Goal: Navigation & Orientation: Find specific page/section

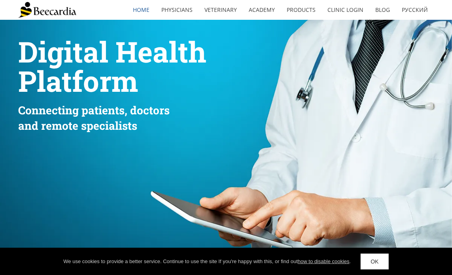
click at [300, 11] on link "Products" at bounding box center [301, 10] width 41 height 18
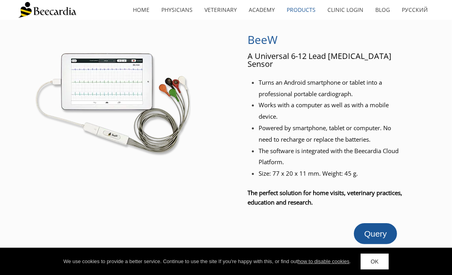
click at [235, 6] on link "Veterinary" at bounding box center [221, 10] width 44 height 18
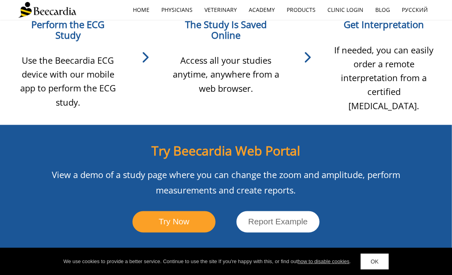
scroll to position [723, 0]
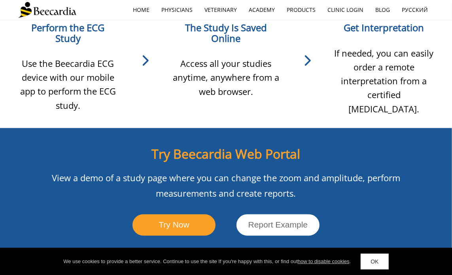
click at [306, 16] on link "Products" at bounding box center [301, 10] width 41 height 18
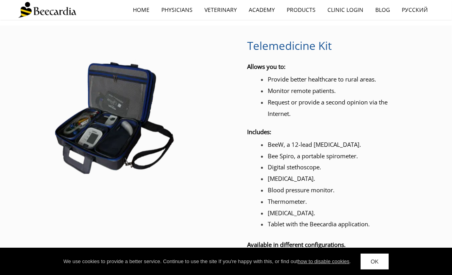
scroll to position [997, 0]
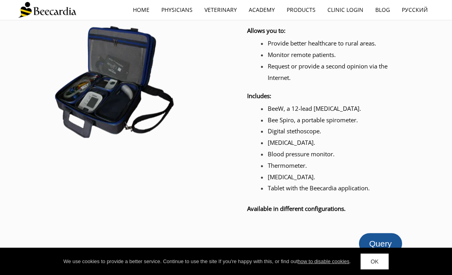
click at [378, 269] on link "OK" at bounding box center [375, 262] width 28 height 16
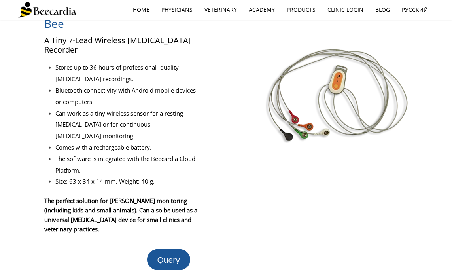
scroll to position [0, 0]
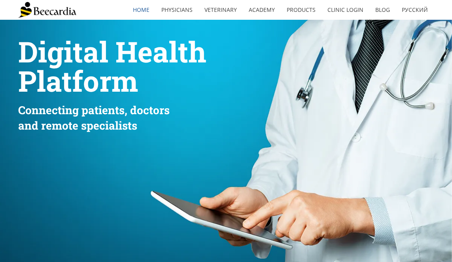
click at [141, 11] on link "home" at bounding box center [141, 10] width 28 height 18
click at [35, 10] on img at bounding box center [47, 10] width 58 height 16
click at [386, 12] on link "Blog" at bounding box center [383, 10] width 27 height 18
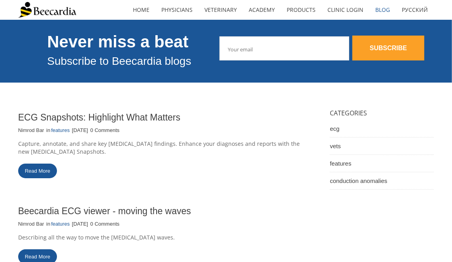
click at [302, 11] on link "Products" at bounding box center [301, 10] width 41 height 18
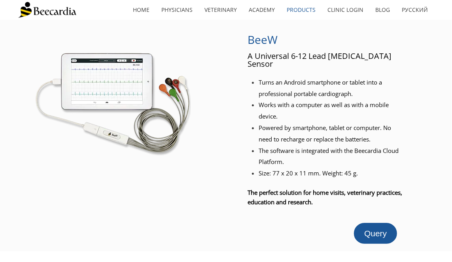
click at [383, 229] on span "Query" at bounding box center [375, 233] width 23 height 9
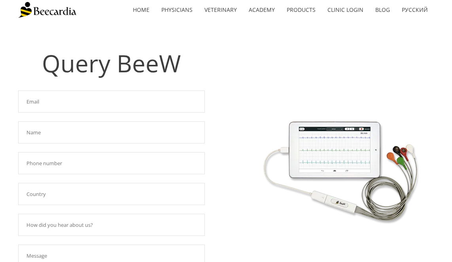
click at [450, 88] on div "Query BeeW Required field! Required field! Required field! Required field! Requ…" at bounding box center [226, 196] width 452 height 353
click at [265, 11] on link "Academy" at bounding box center [262, 10] width 38 height 18
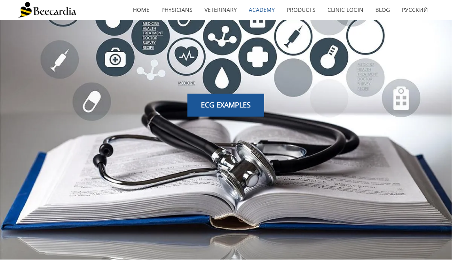
click at [224, 1] on link "Veterinary" at bounding box center [221, 10] width 44 height 18
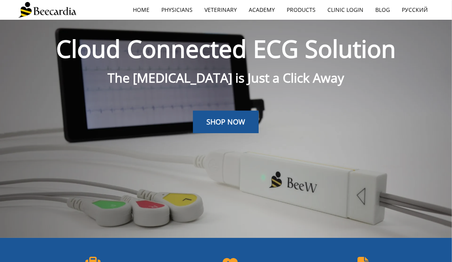
click at [224, 12] on link "Veterinary" at bounding box center [221, 10] width 44 height 18
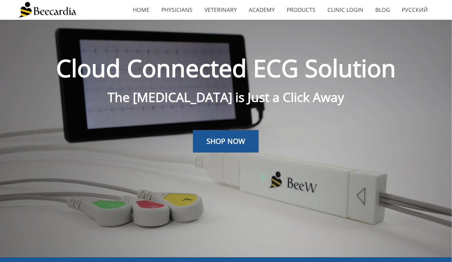
click at [182, 11] on link "Physicians" at bounding box center [176, 10] width 43 height 18
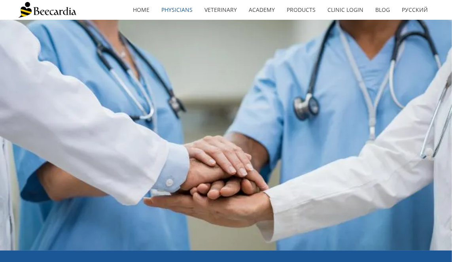
click at [144, 13] on link "home" at bounding box center [141, 10] width 28 height 18
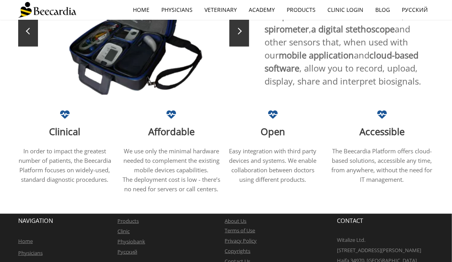
scroll to position [448, 0]
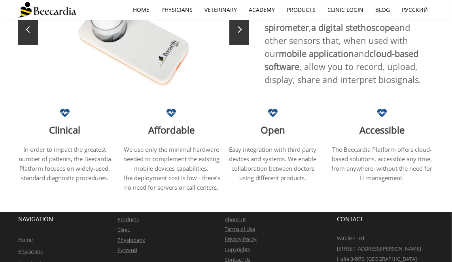
click at [203, 233] on p "Clinic" at bounding box center [171, 230] width 107 height 10
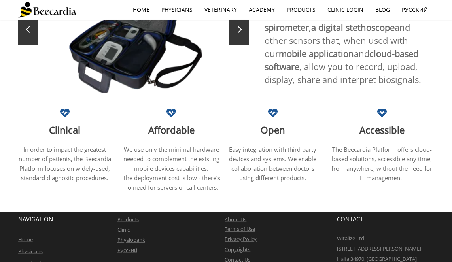
click at [240, 216] on link "About Us" at bounding box center [236, 219] width 22 height 7
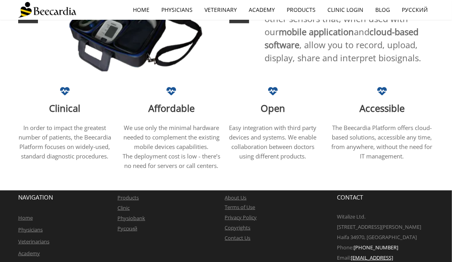
scroll to position [484, 0]
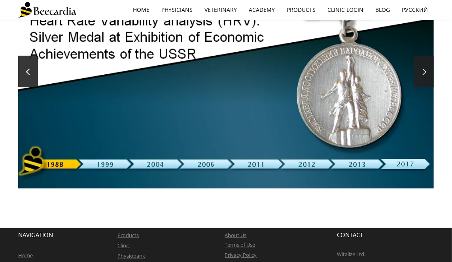
scroll to position [169, 0]
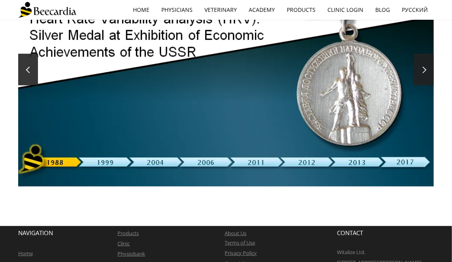
click at [353, 164] on div at bounding box center [226, 70] width 416 height 234
click at [364, 164] on div at bounding box center [226, 70] width 416 height 234
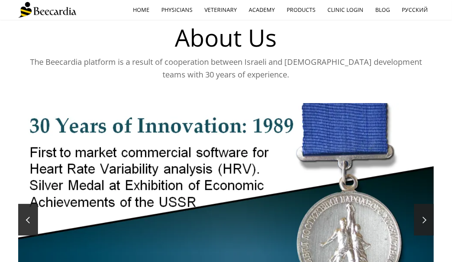
scroll to position [0, 0]
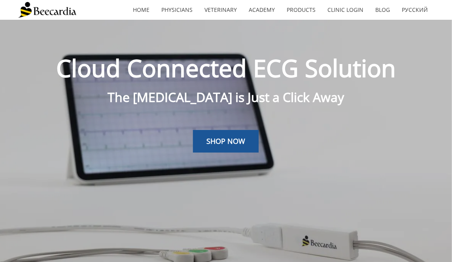
click at [230, 151] on link "SHOP NOW" at bounding box center [226, 141] width 66 height 23
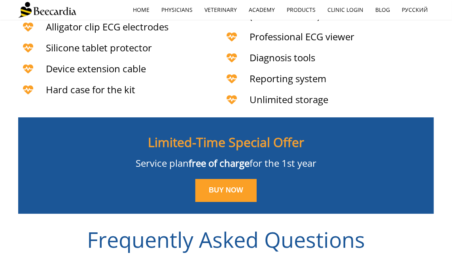
scroll to position [1845, 0]
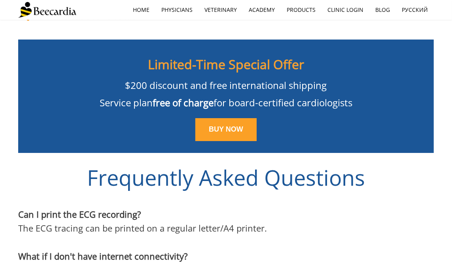
scroll to position [1801, 0]
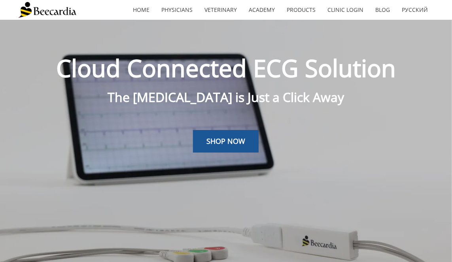
click at [348, 11] on link "Clinic Login" at bounding box center [346, 10] width 48 height 18
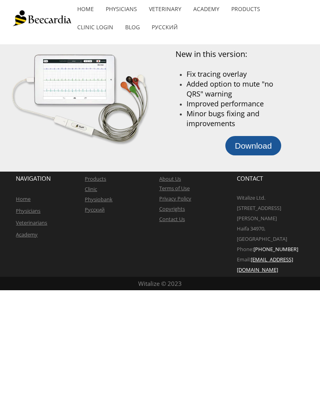
click at [280, 165] on div at bounding box center [230, 163] width 111 height 16
click at [257, 155] on link "Download" at bounding box center [253, 145] width 56 height 19
